Goal: Task Accomplishment & Management: Use online tool/utility

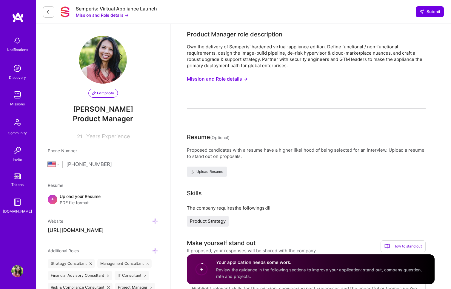
select select "US"
click at [209, 80] on button "Mission and Role details →" at bounding box center [217, 78] width 61 height 11
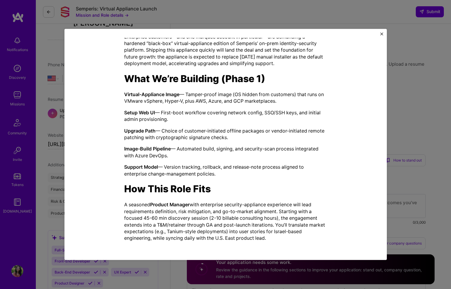
scroll to position [86, 0]
click at [381, 33] on img "Close" at bounding box center [381, 34] width 3 height 3
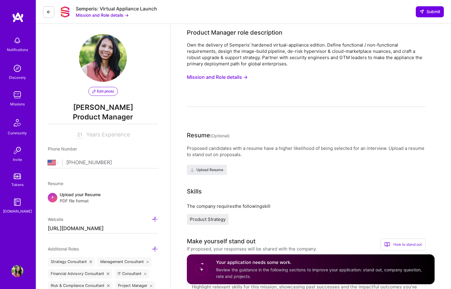
scroll to position [0, 0]
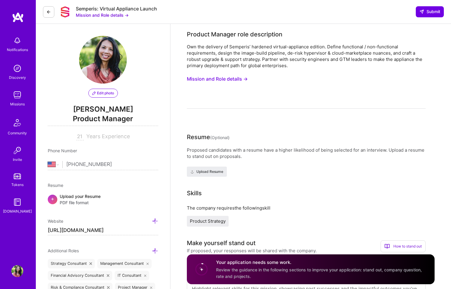
click at [22, 91] on img at bounding box center [17, 95] width 12 height 12
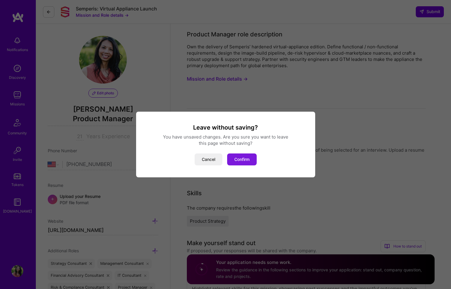
click at [240, 156] on button "Confirm" at bounding box center [242, 159] width 30 height 12
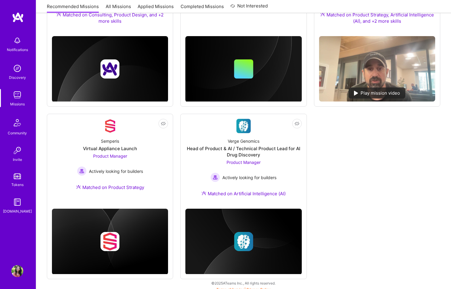
scroll to position [199, 0]
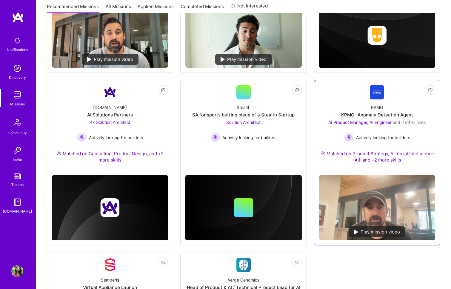
click at [378, 156] on div "Matched on Product Strategy, Artificial Intelligence (AI), and +2 more skills" at bounding box center [377, 156] width 116 height 13
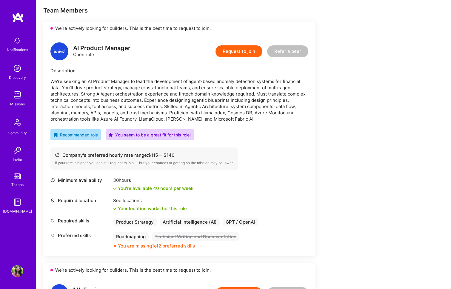
scroll to position [126, 0]
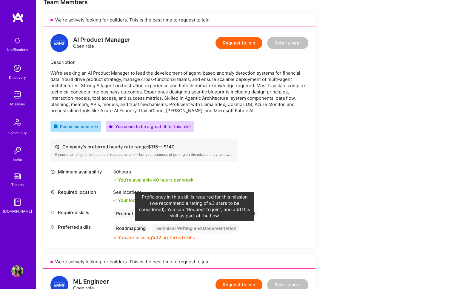
click at [203, 231] on div "Technical Writing and Documentation" at bounding box center [195, 228] width 88 height 9
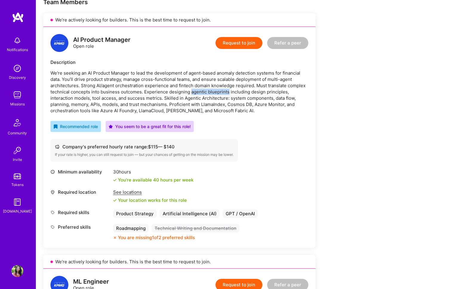
drag, startPoint x: 229, startPoint y: 92, endPoint x: 190, endPoint y: 93, distance: 38.5
click at [190, 93] on p "We're seeking an AI Product Manager to lead the development of agent-based anom…" at bounding box center [179, 92] width 258 height 44
copy p "agentic blueprints"
